Goal: Task Accomplishment & Management: Manage account settings

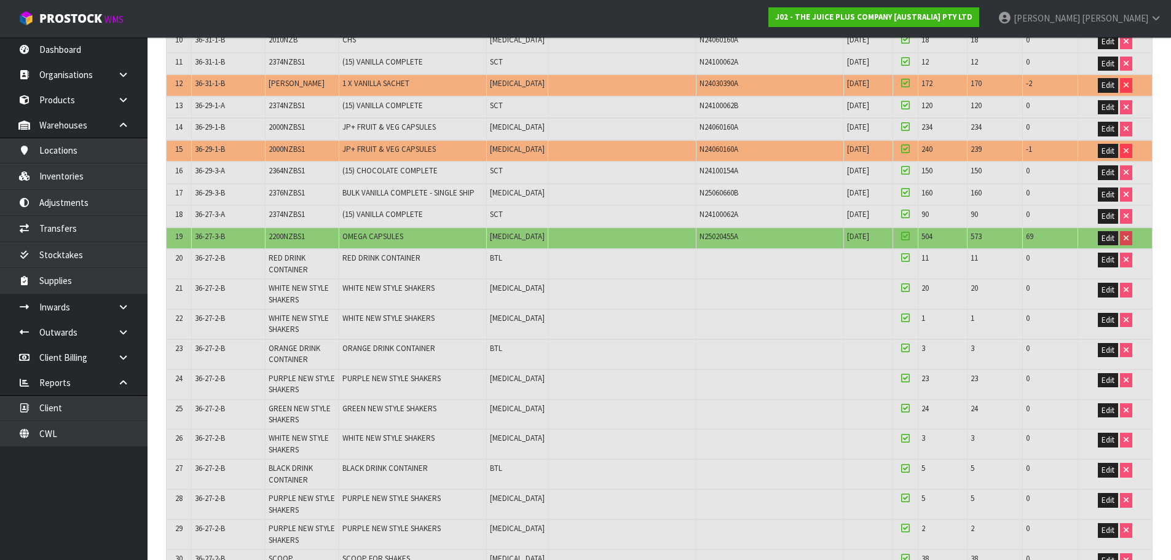
scroll to position [553, 0]
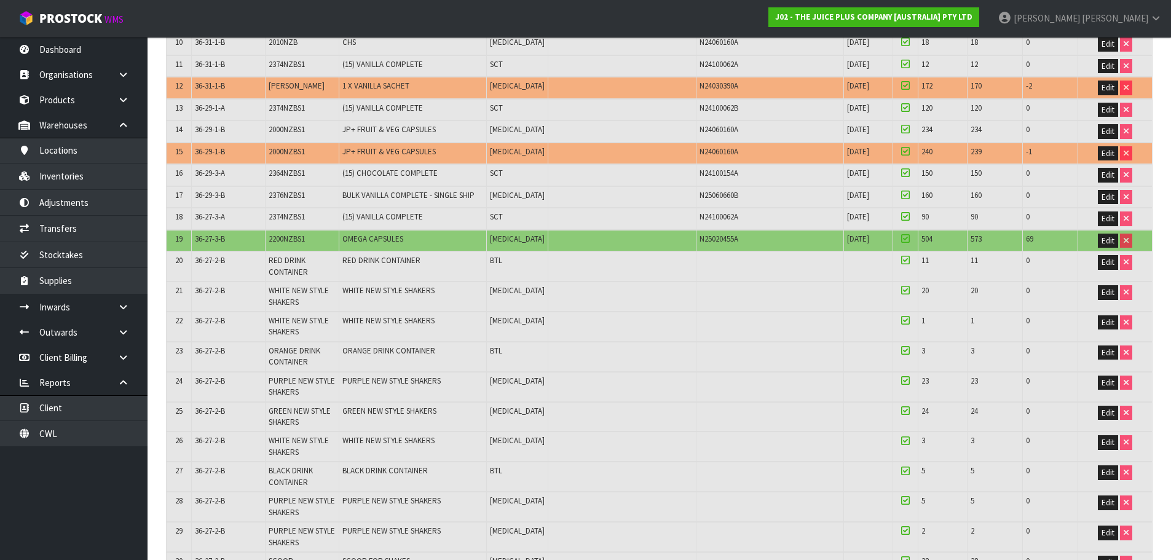
click at [299, 245] on td "2200NZBS1" at bounding box center [302, 241] width 74 height 22
copy span "2200NZBS1"
click at [289, 237] on span "2200NZBS1" at bounding box center [287, 239] width 36 height 10
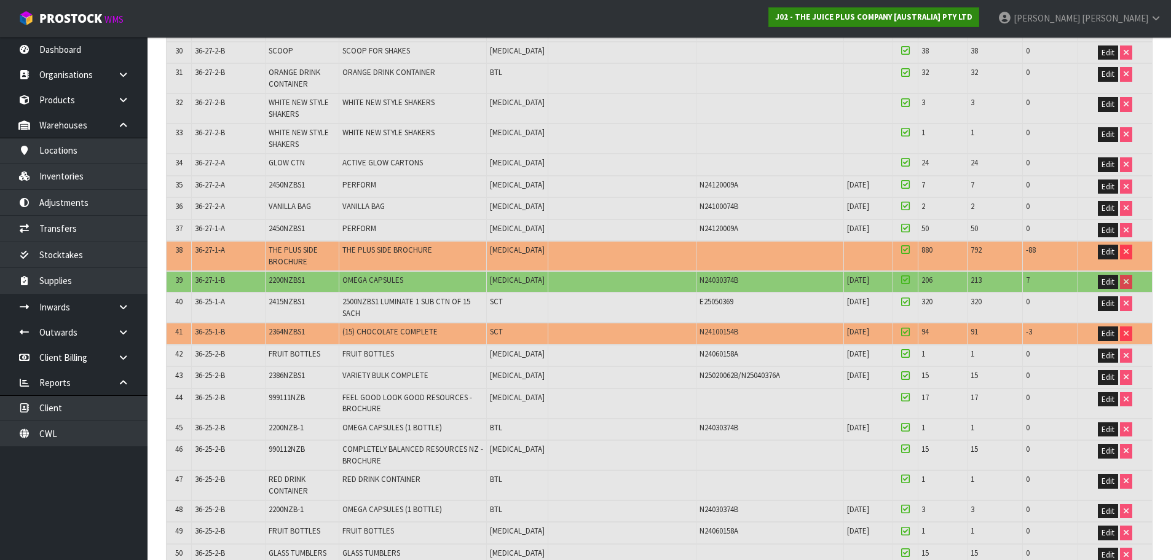
scroll to position [512, 0]
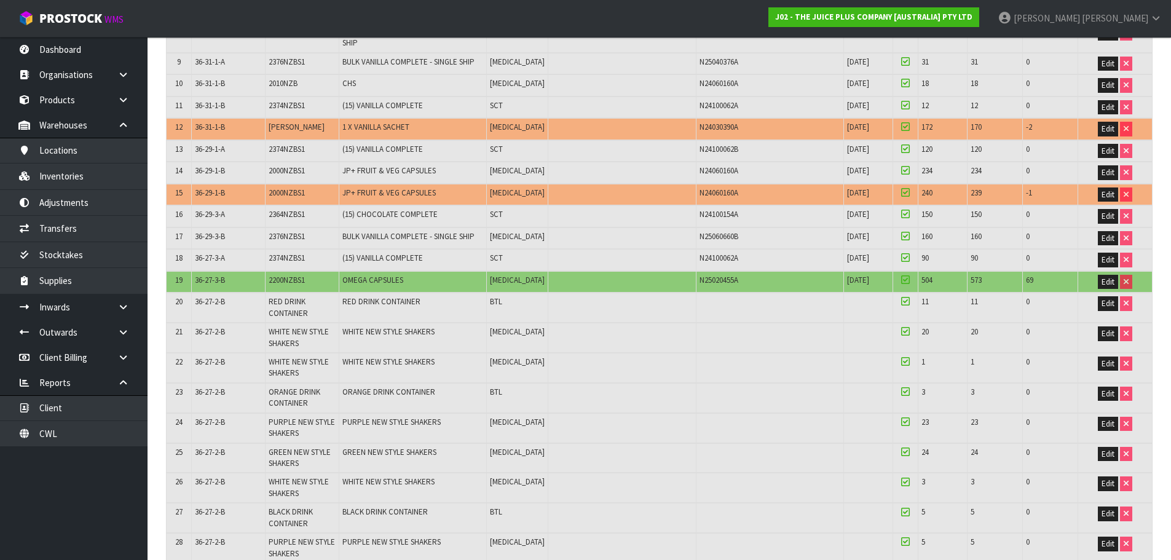
click at [277, 279] on span "2200NZBS1" at bounding box center [287, 280] width 36 height 10
copy span "2200NZBS1"
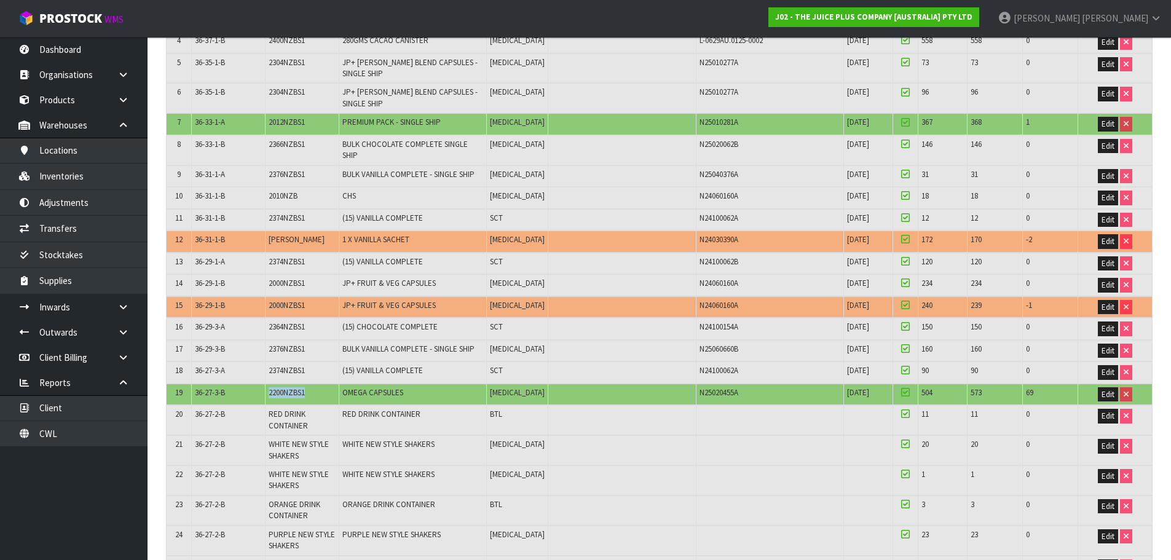
scroll to position [328, 0]
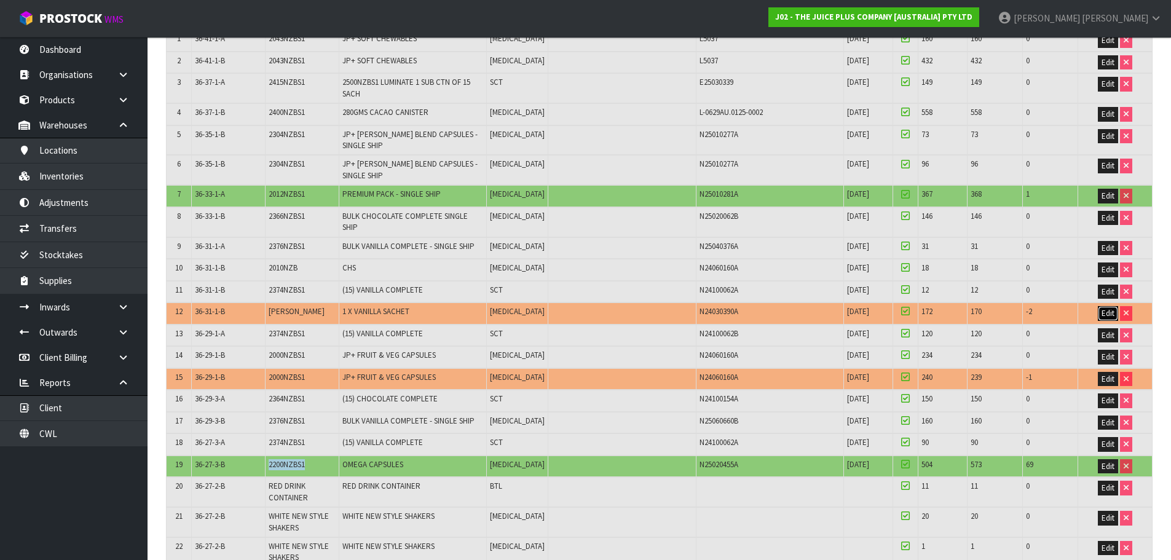
click at [1104, 315] on span "Edit" at bounding box center [1107, 313] width 13 height 10
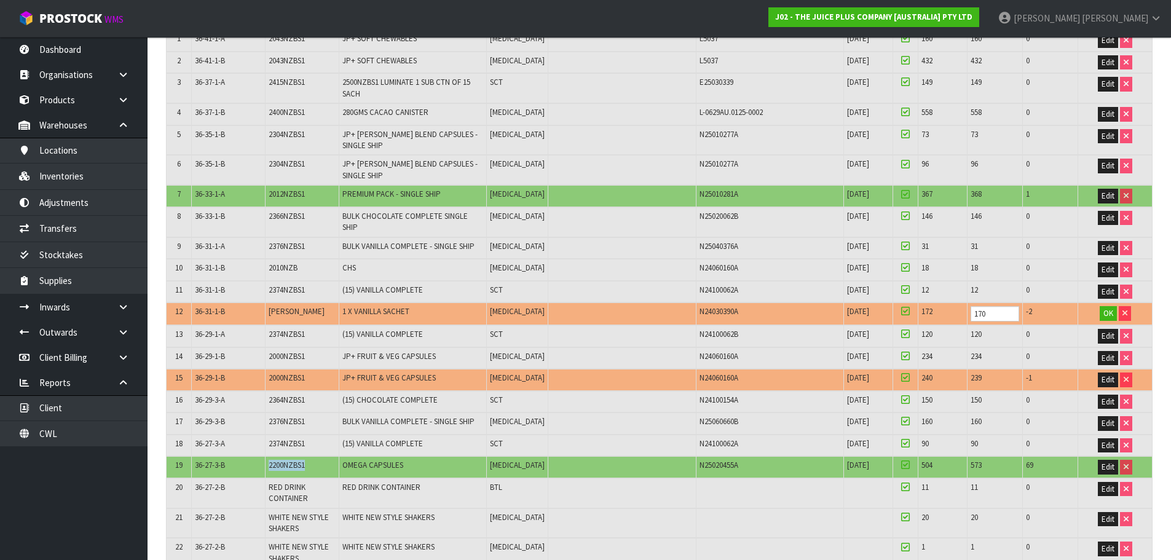
scroll to position [328, 0]
click at [974, 318] on input "170" at bounding box center [994, 312] width 49 height 15
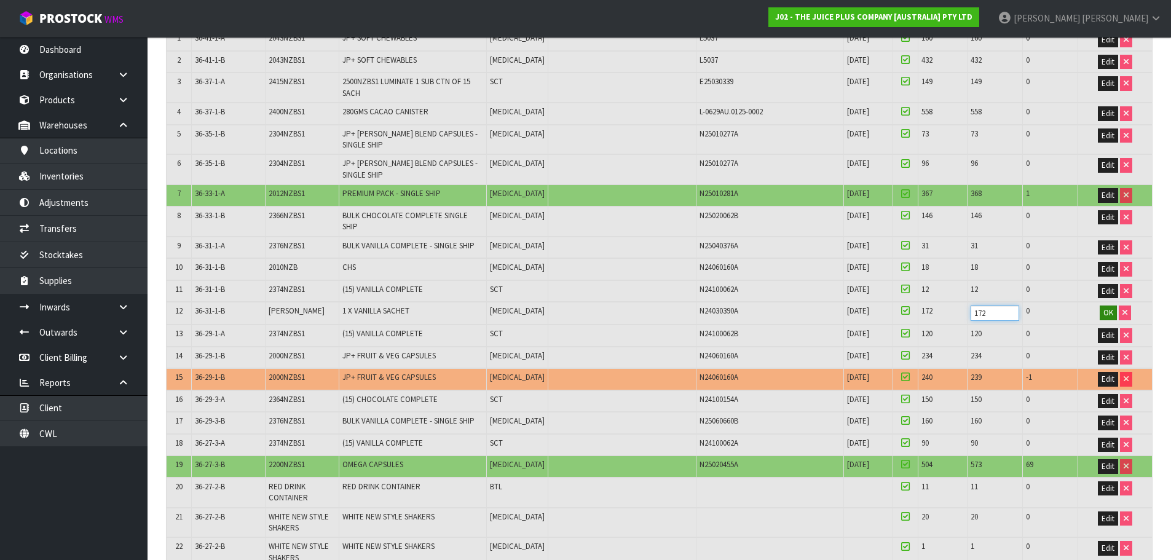
type input "172"
click at [1106, 313] on span "OK" at bounding box center [1108, 312] width 10 height 10
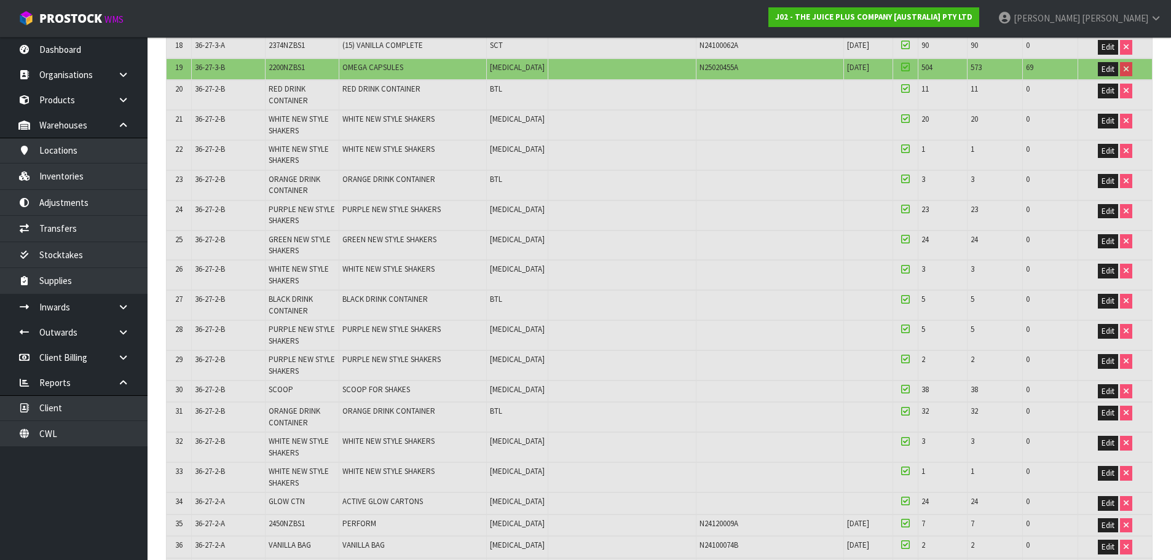
scroll to position [676, 0]
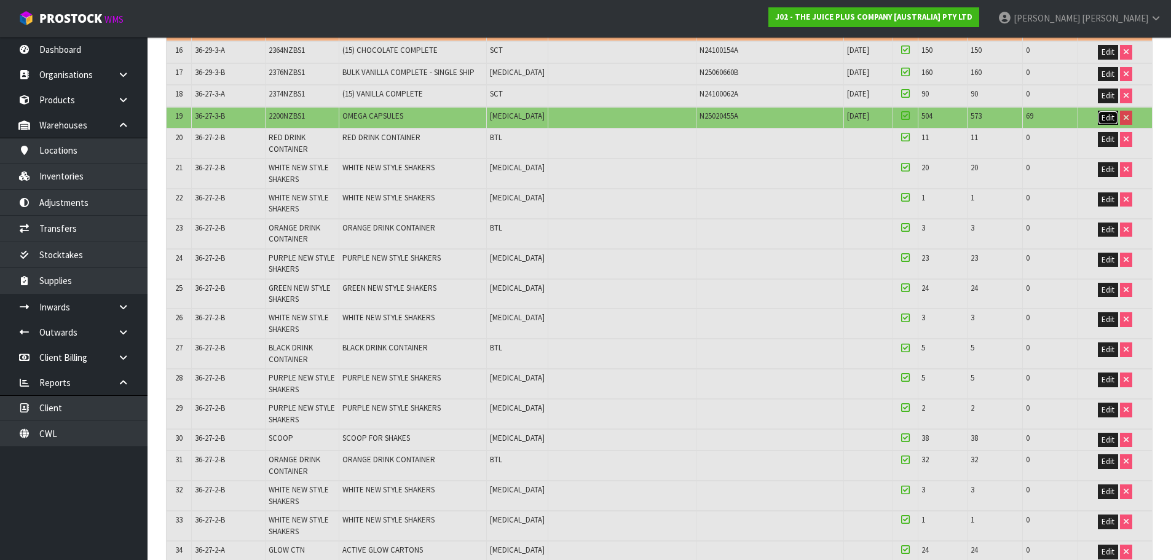
click at [1112, 118] on span "Edit" at bounding box center [1107, 117] width 13 height 10
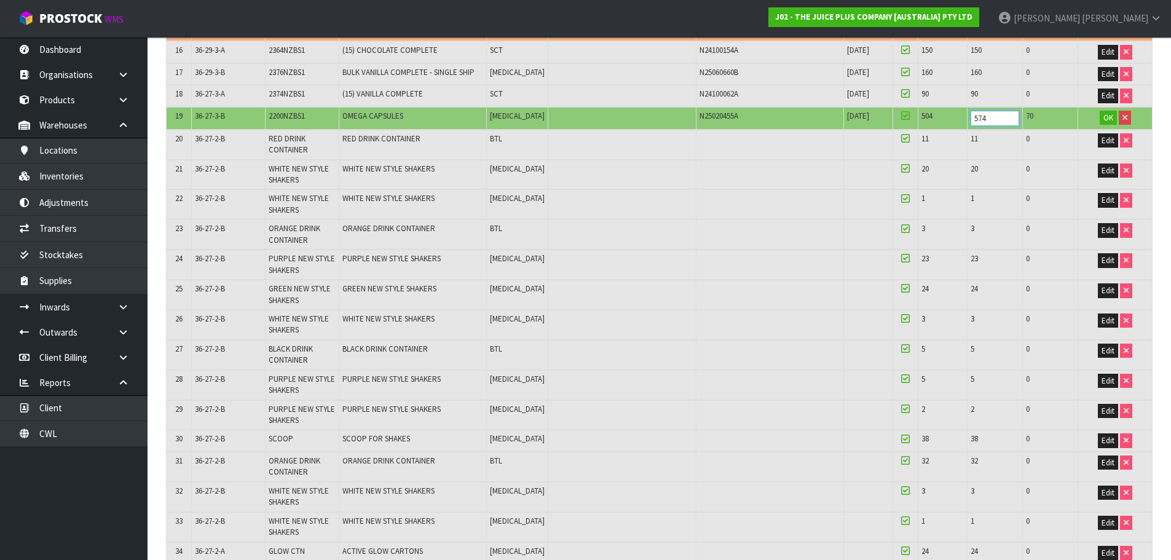
click at [993, 115] on input "574" at bounding box center [994, 118] width 49 height 15
click at [993, 115] on input "575" at bounding box center [994, 118] width 49 height 15
type input "576"
click at [993, 115] on input "576" at bounding box center [994, 118] width 49 height 15
click at [1106, 120] on span "OK" at bounding box center [1108, 117] width 10 height 10
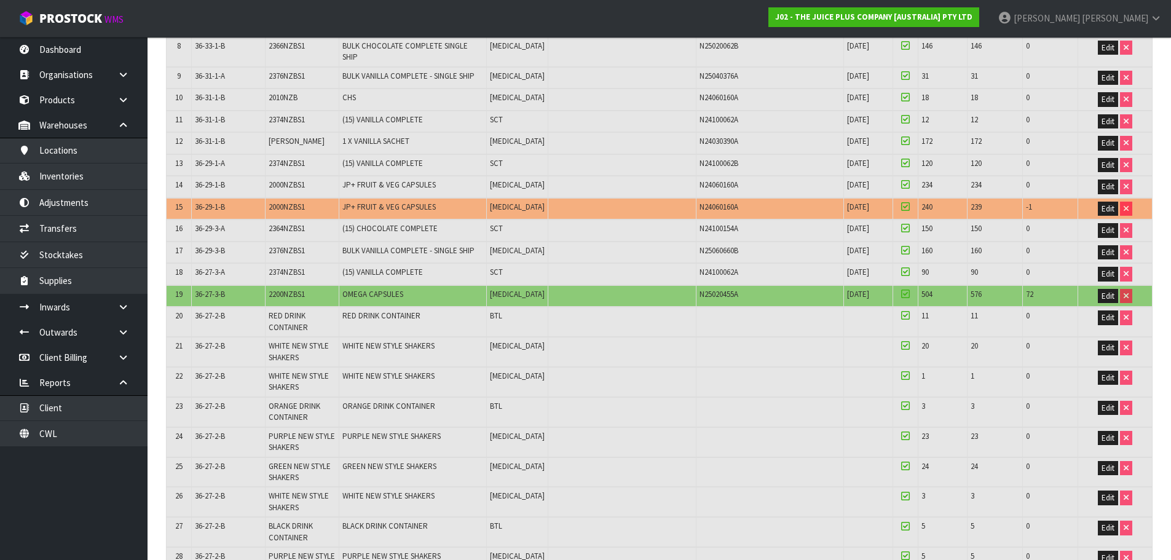
scroll to position [492, 0]
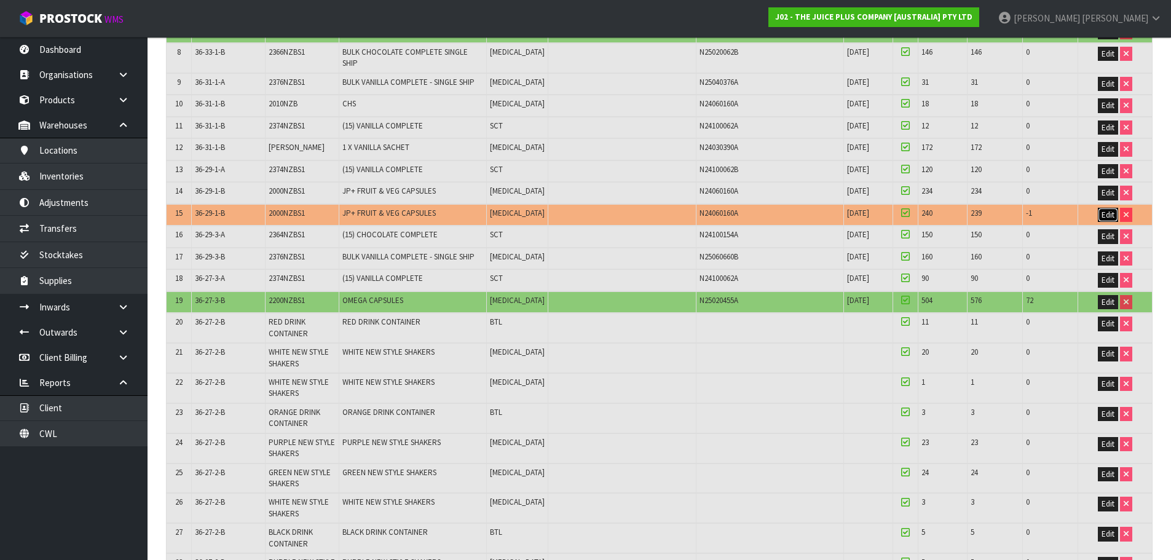
click at [1106, 216] on span "Edit" at bounding box center [1107, 215] width 13 height 10
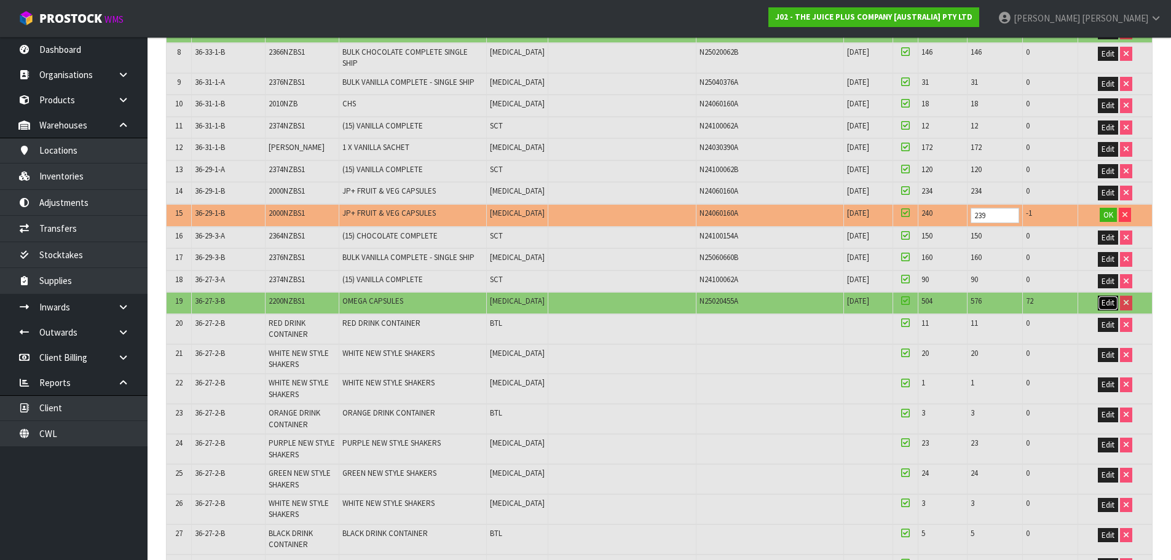
click at [1108, 303] on span "Edit" at bounding box center [1107, 302] width 13 height 10
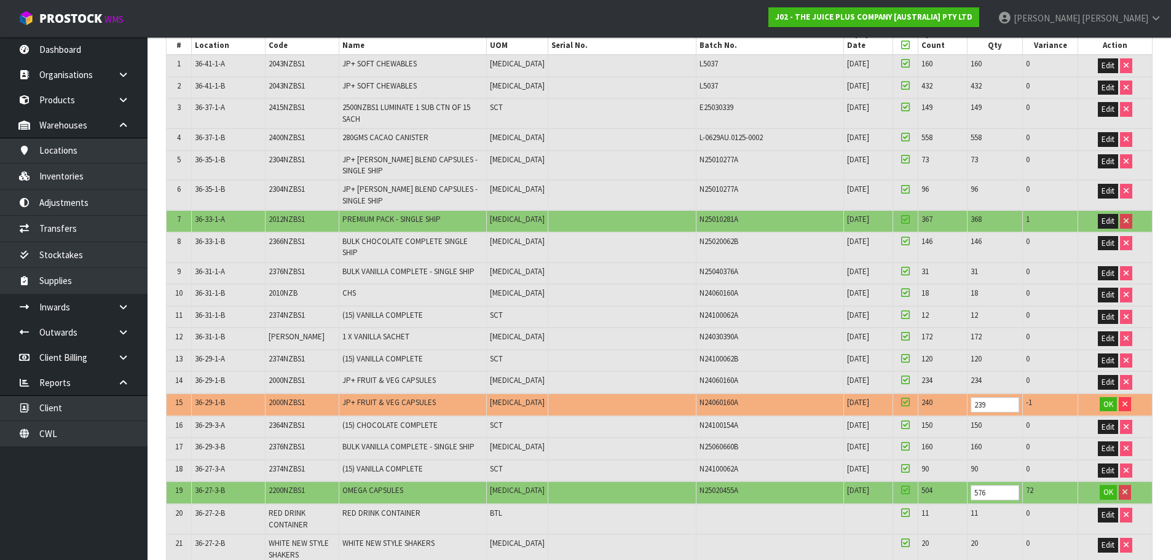
scroll to position [307, 0]
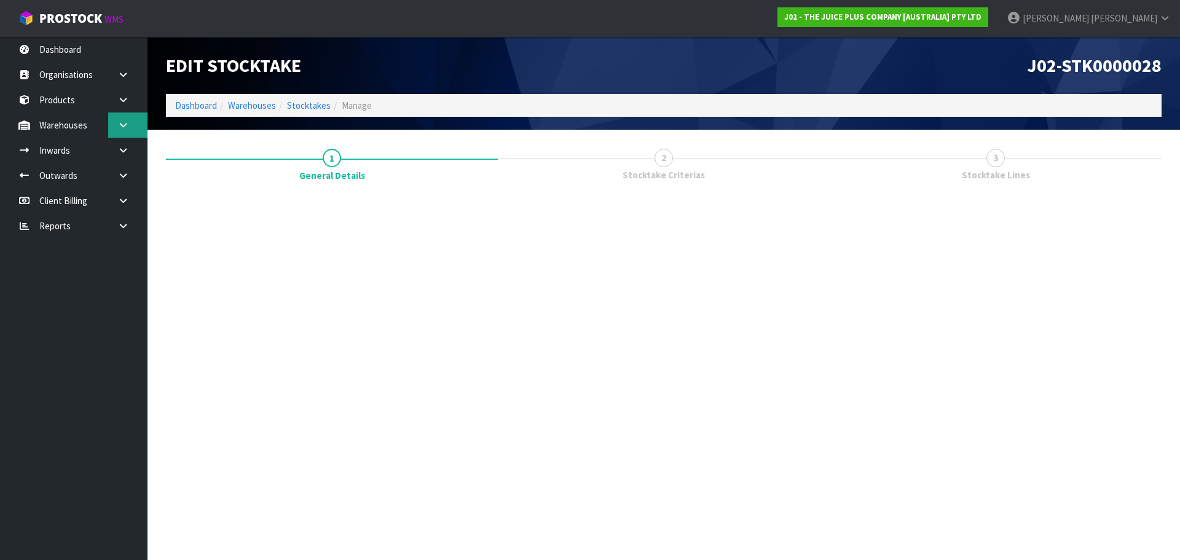
click at [136, 127] on link at bounding box center [127, 124] width 39 height 25
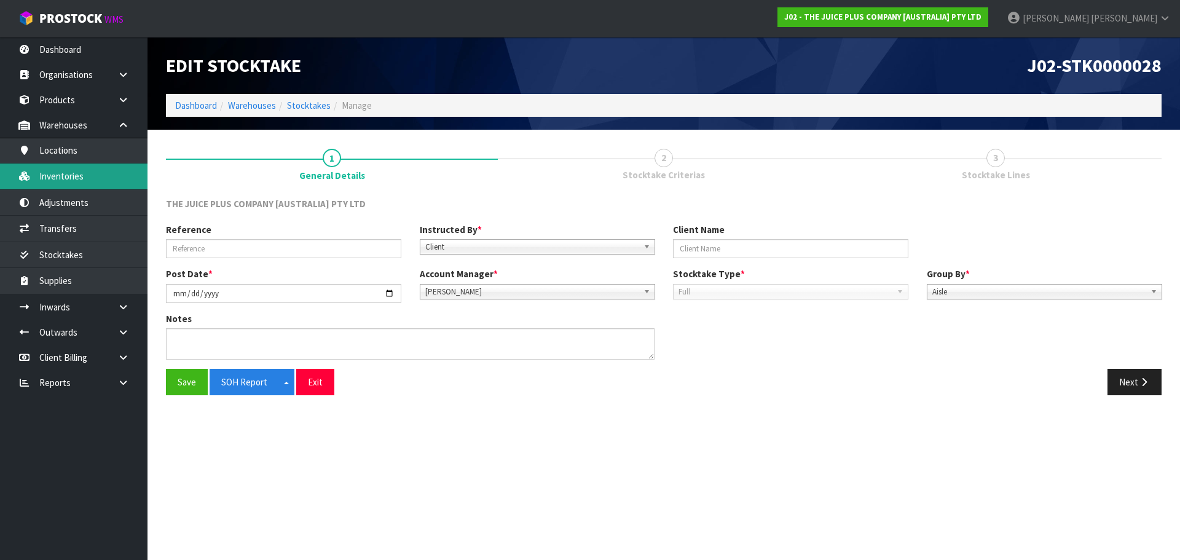
click at [121, 169] on link "Inventories" at bounding box center [74, 175] width 148 height 25
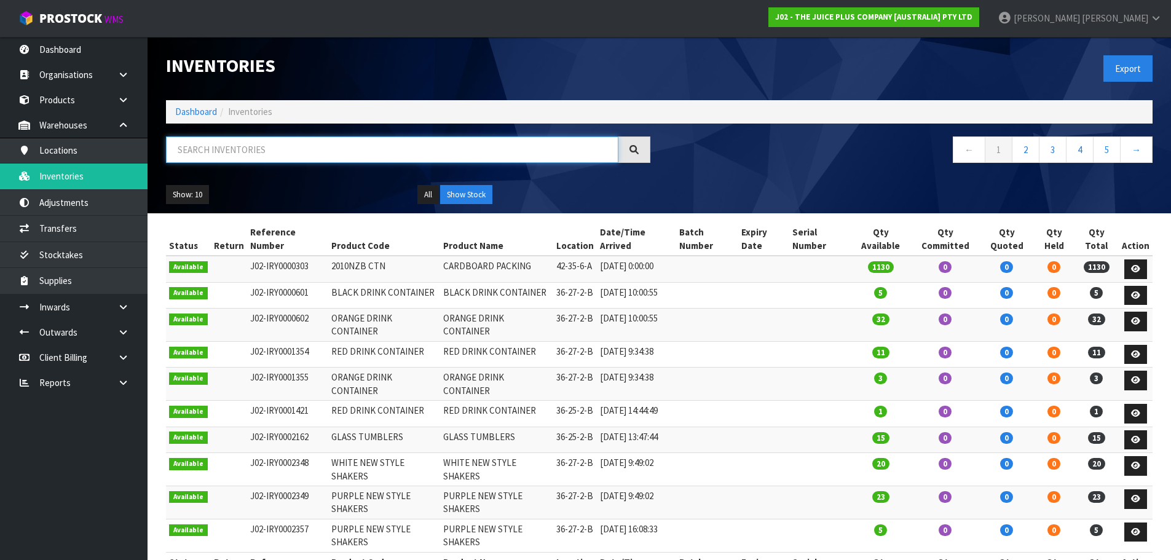
click at [293, 149] on input "text" at bounding box center [392, 149] width 452 height 26
paste input "2200NZBS1"
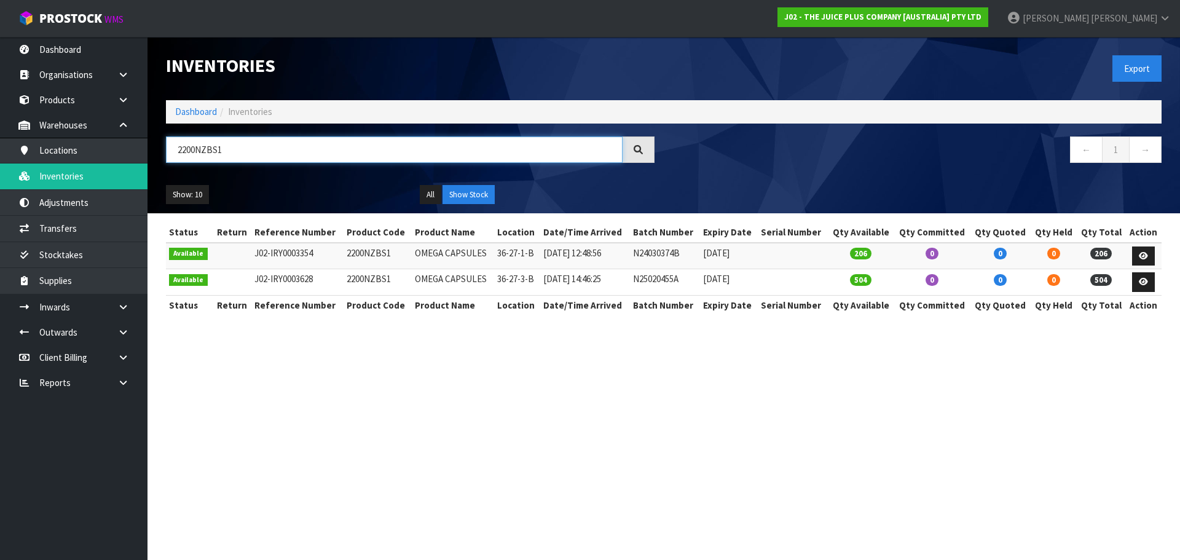
type input "2200NZBS1"
click at [269, 163] on div "2200NZBS1" at bounding box center [410, 154] width 507 height 36
click at [261, 147] on input "2200NZBS1" at bounding box center [394, 149] width 457 height 26
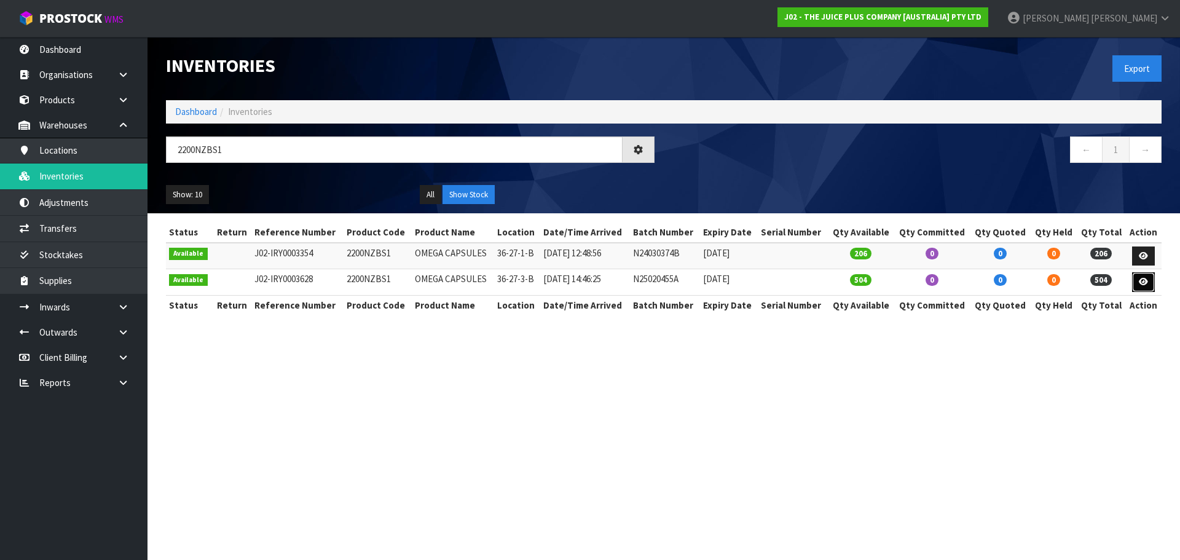
click at [1143, 282] on icon at bounding box center [1143, 282] width 9 height 8
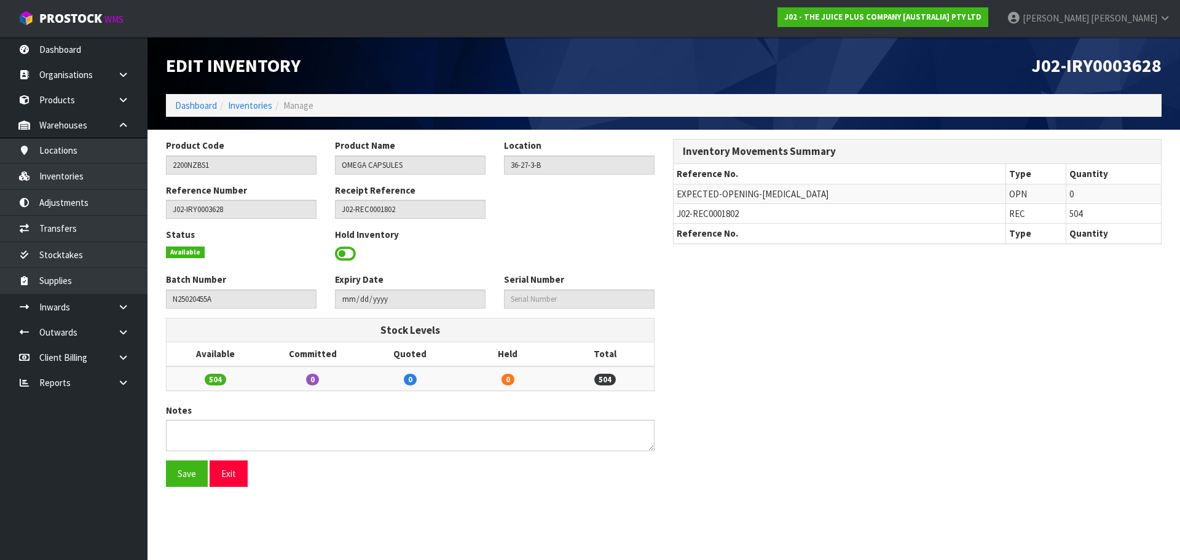
click at [702, 210] on span "J02-REC0001802" at bounding box center [708, 214] width 62 height 12
copy tr "J02-REC0001802"
click at [128, 305] on icon at bounding box center [123, 306] width 12 height 9
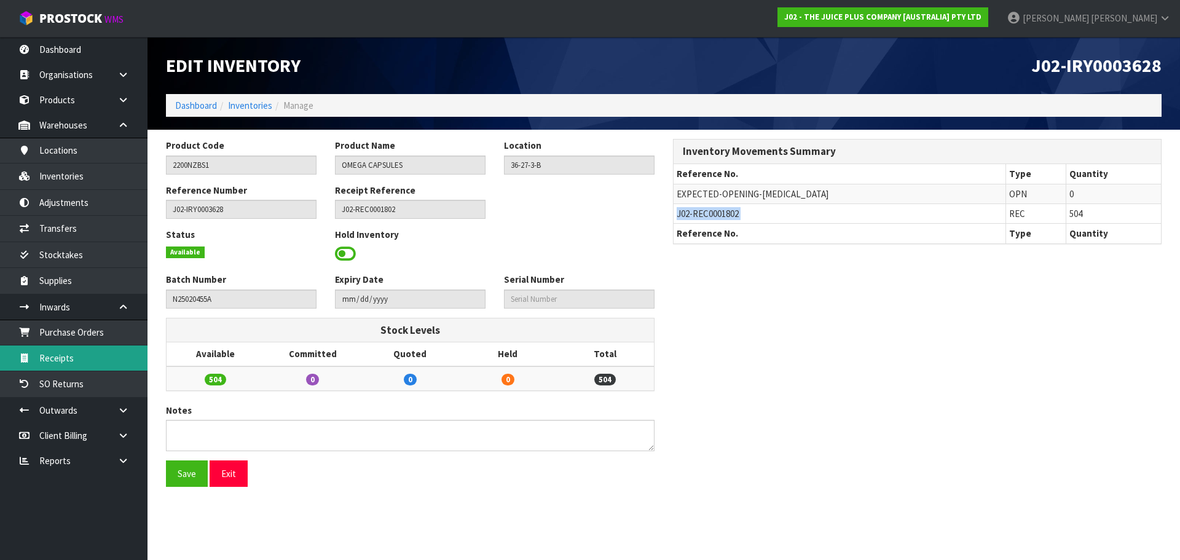
click at [109, 361] on link "Receipts" at bounding box center [74, 357] width 148 height 25
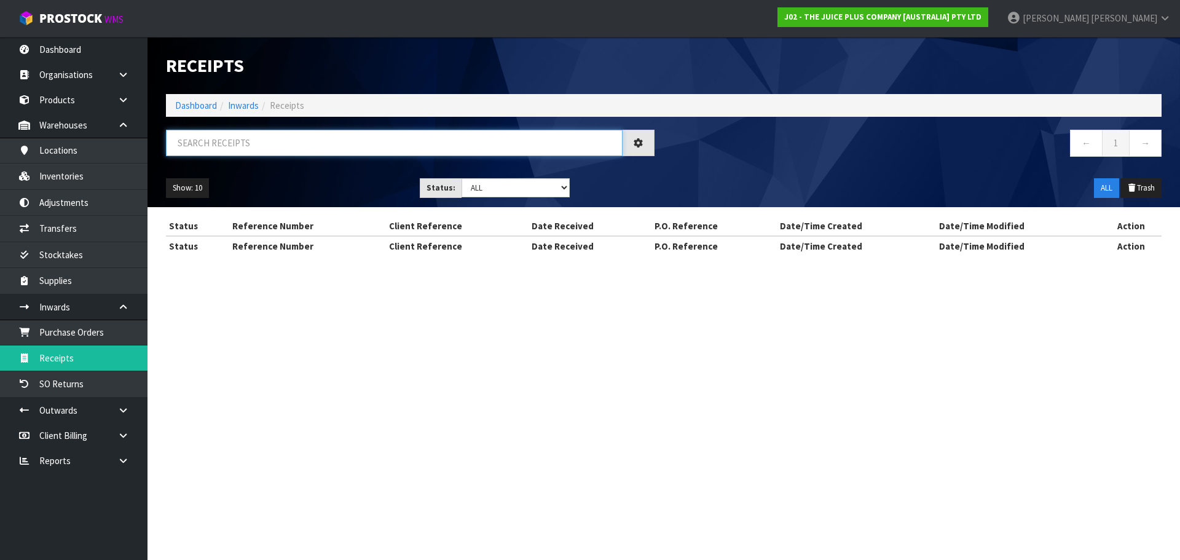
click at [278, 149] on input "text" at bounding box center [394, 143] width 457 height 26
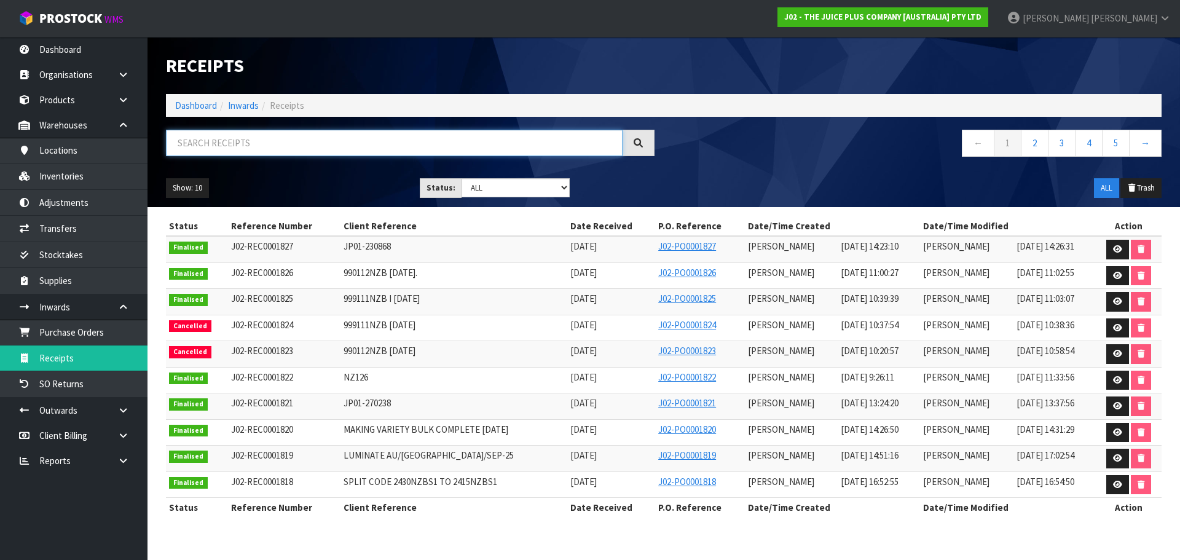
paste input "J02-REC0001802"
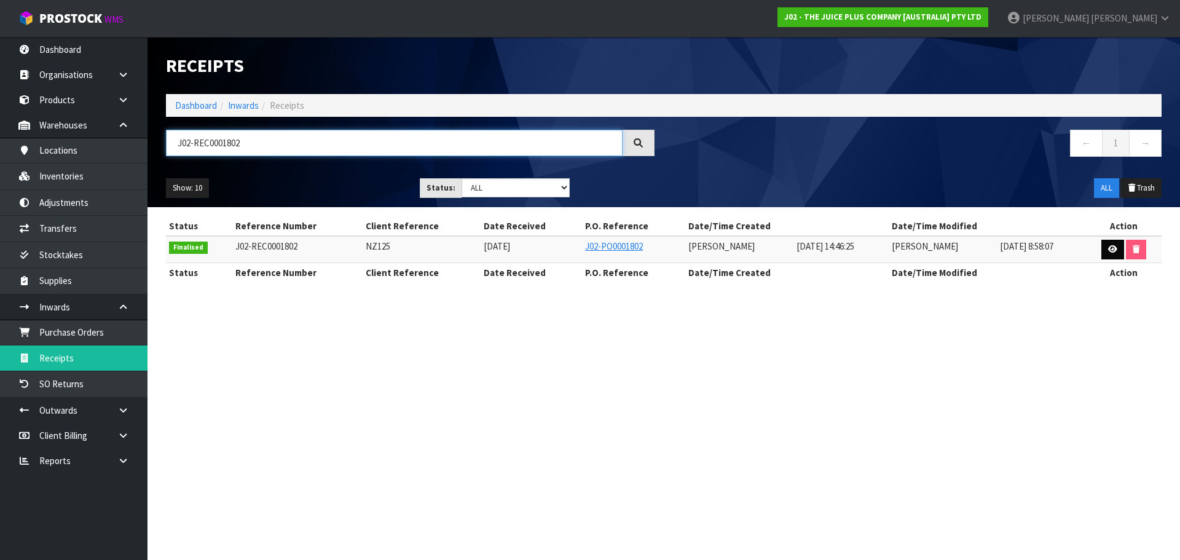
type input "J02-REC0001802"
click at [1108, 254] on link at bounding box center [1112, 250] width 23 height 20
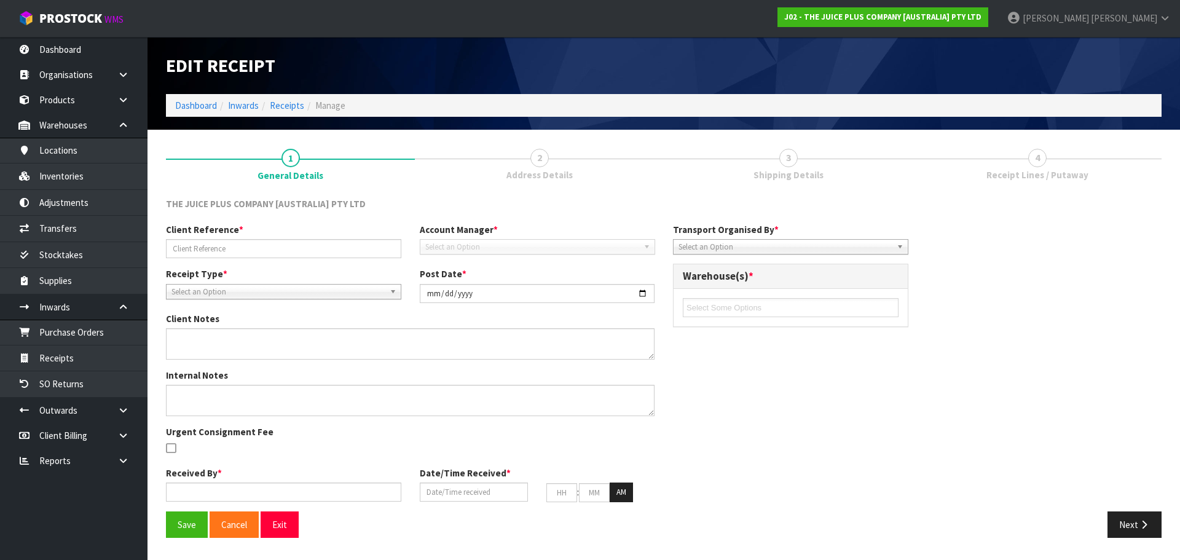
type input "NZ125"
type input "2025-09-08"
type input "Prabhneet Kaur"
type input "08/09/2025"
type input "02"
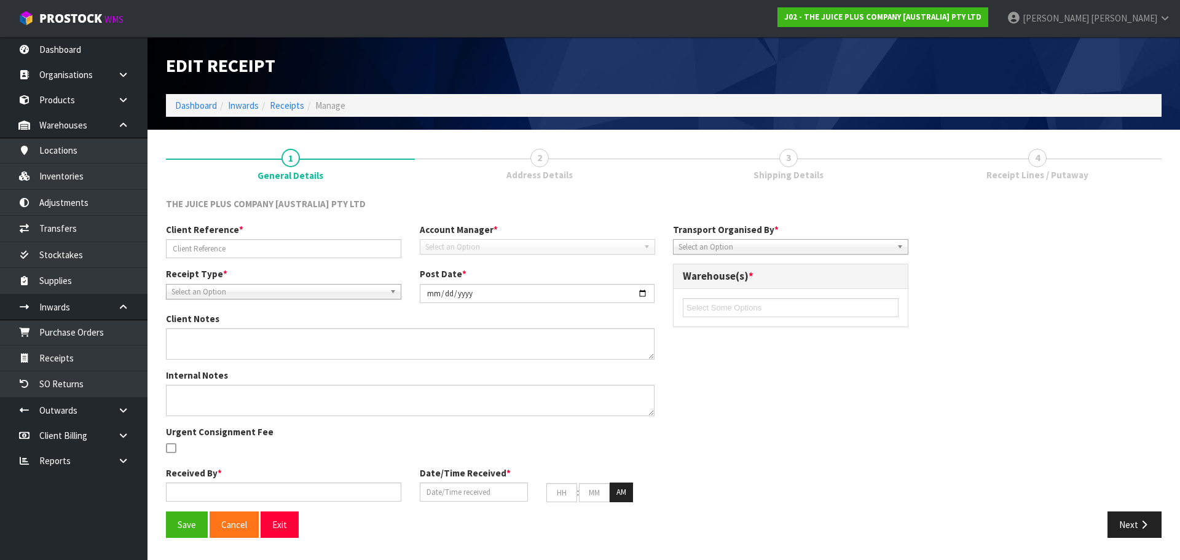
type input "46"
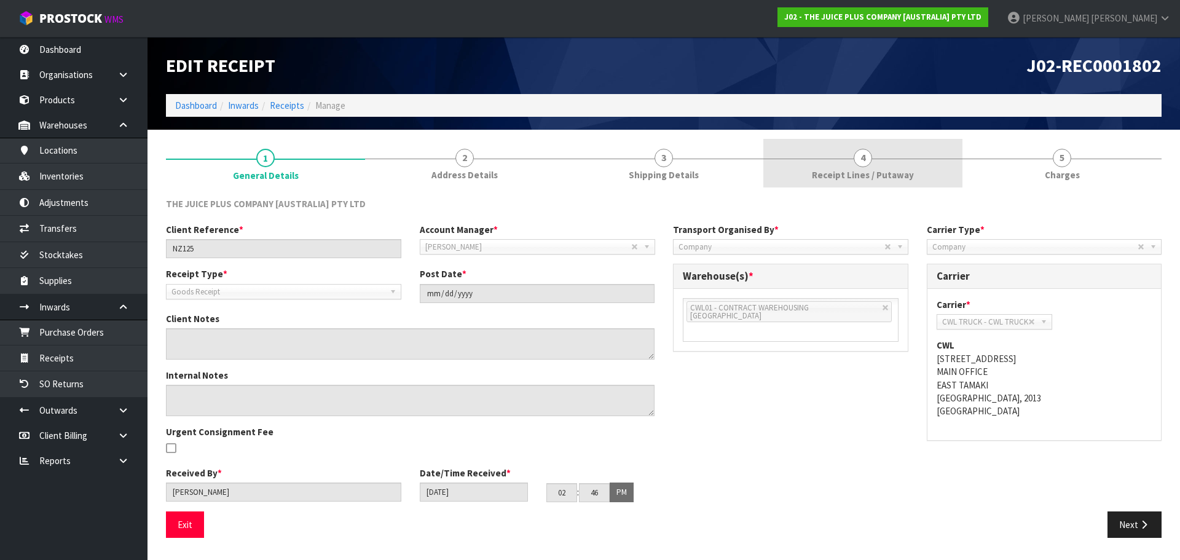
click at [876, 173] on span "Receipt Lines / Putaway" at bounding box center [863, 174] width 102 height 13
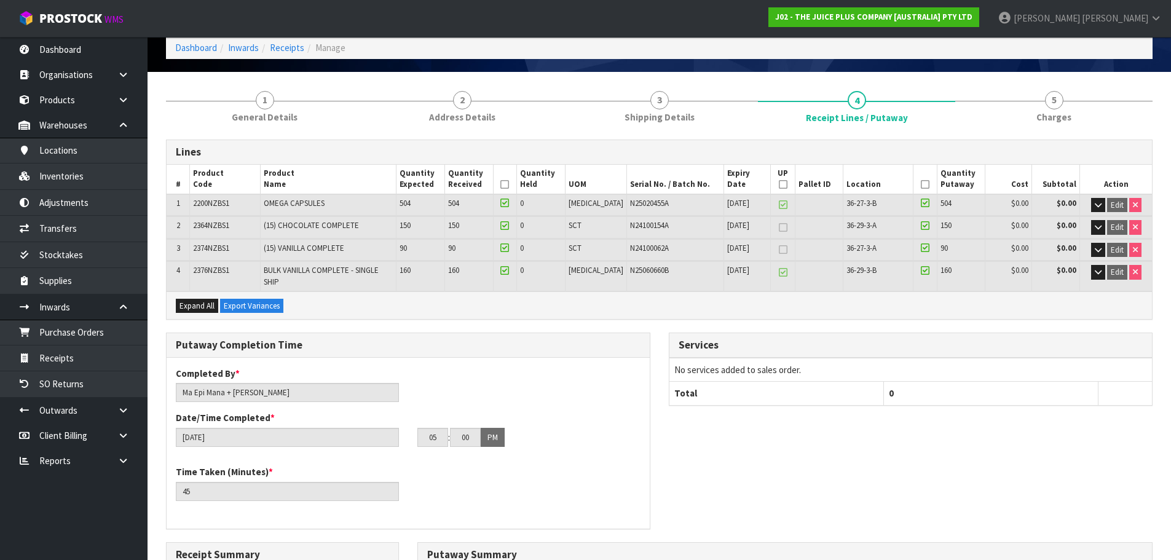
scroll to position [123, 0]
